Goal: Find contact information: Find contact information

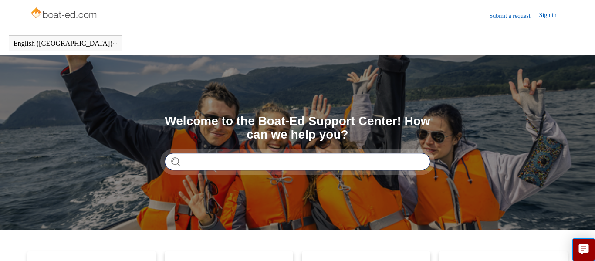
click at [227, 167] on input "Search" at bounding box center [298, 161] width 266 height 17
type input "**********"
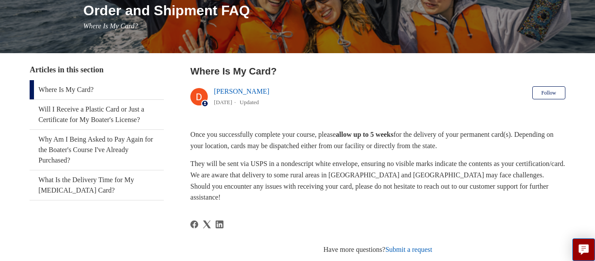
scroll to position [209, 0]
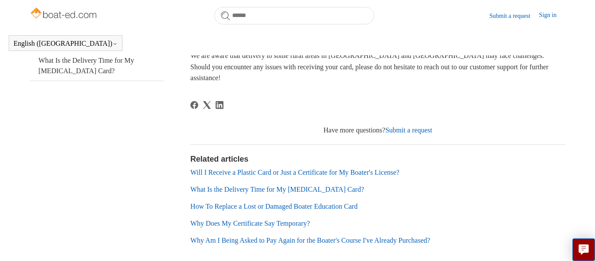
click at [411, 130] on link "Submit a request" at bounding box center [409, 129] width 47 height 7
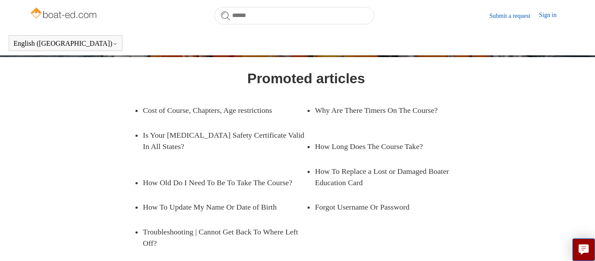
scroll to position [184, 0]
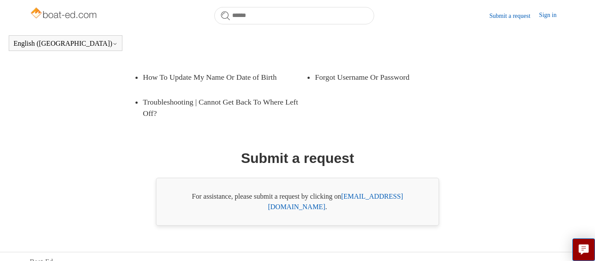
click at [374, 196] on link "[EMAIL_ADDRESS][DOMAIN_NAME]" at bounding box center [335, 202] width 135 height 18
